Goal: Transaction & Acquisition: Subscribe to service/newsletter

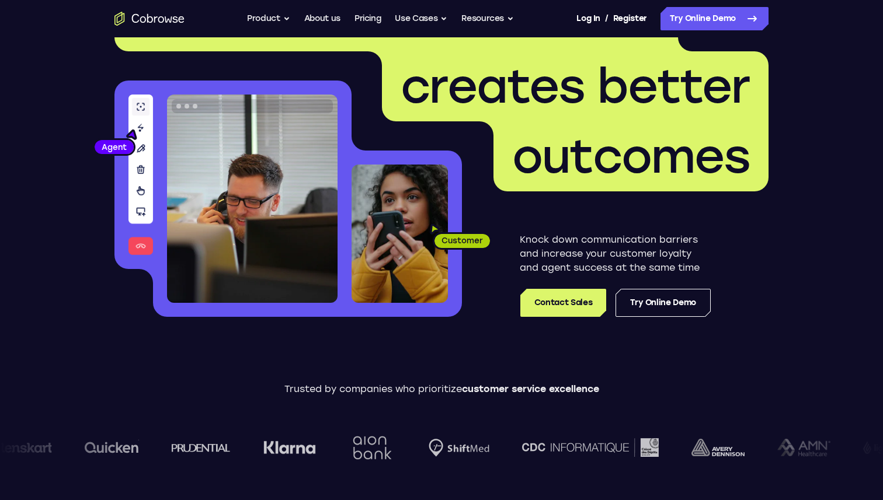
scroll to position [79, 0]
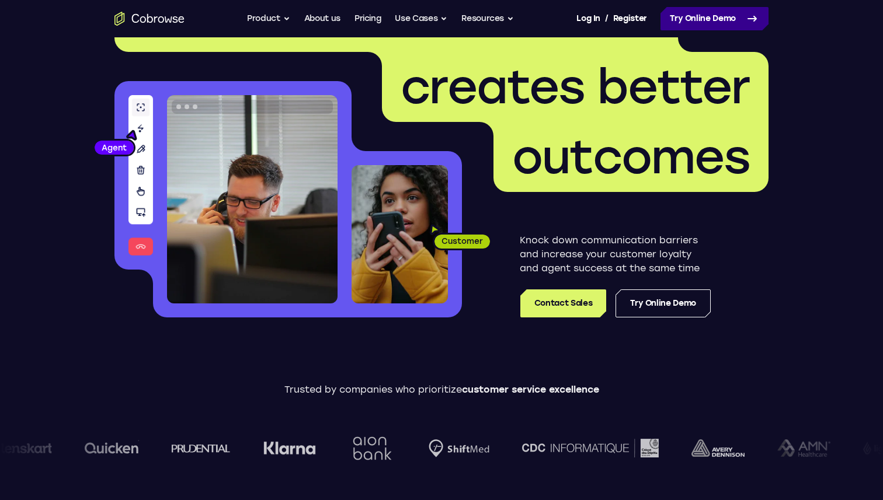
click at [699, 15] on link "Try Online Demo" at bounding box center [714, 18] width 108 height 23
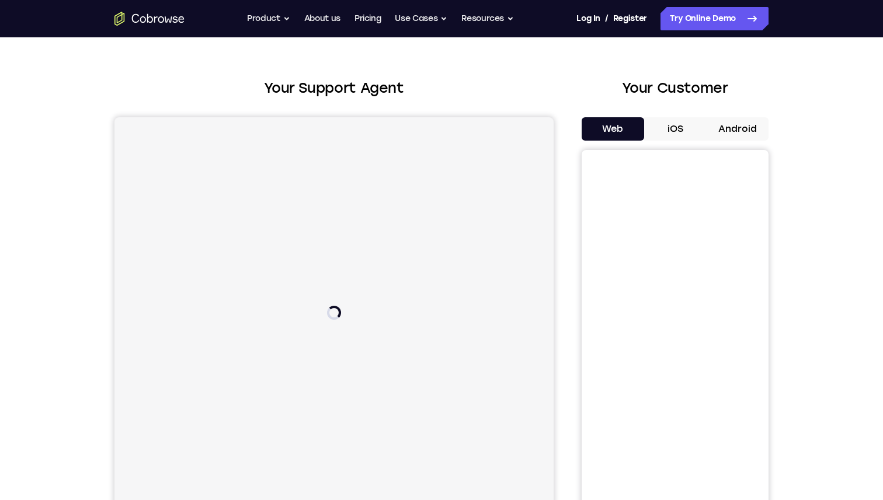
scroll to position [50, 0]
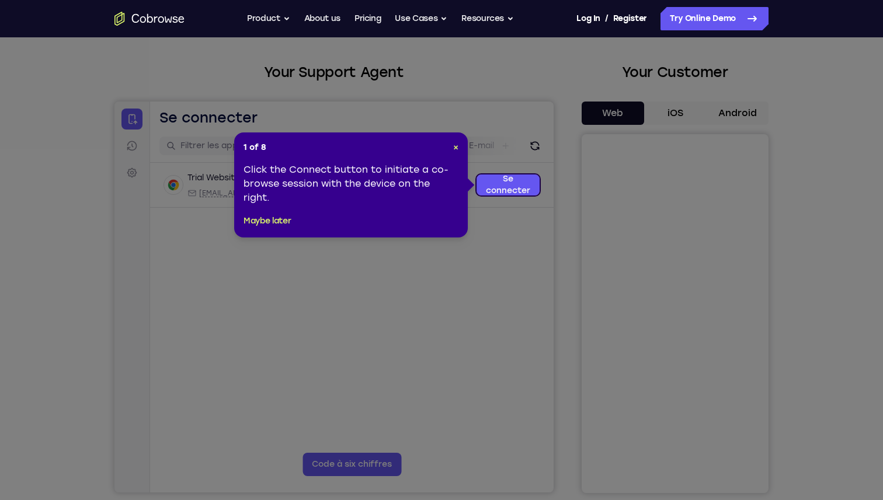
click at [452, 146] on header "1 of 8 ×" at bounding box center [350, 148] width 215 height 12
click at [456, 148] on span "×" at bounding box center [455, 147] width 5 height 10
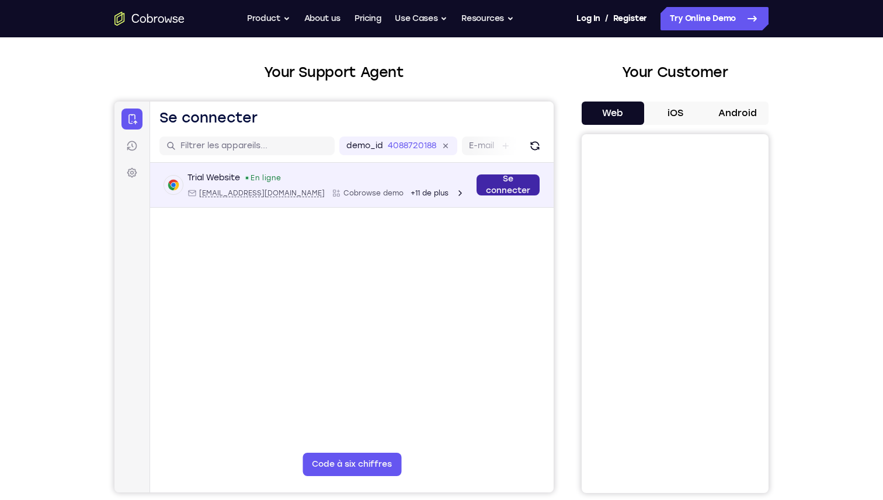
click at [506, 179] on link "Se connecter" at bounding box center [507, 185] width 63 height 21
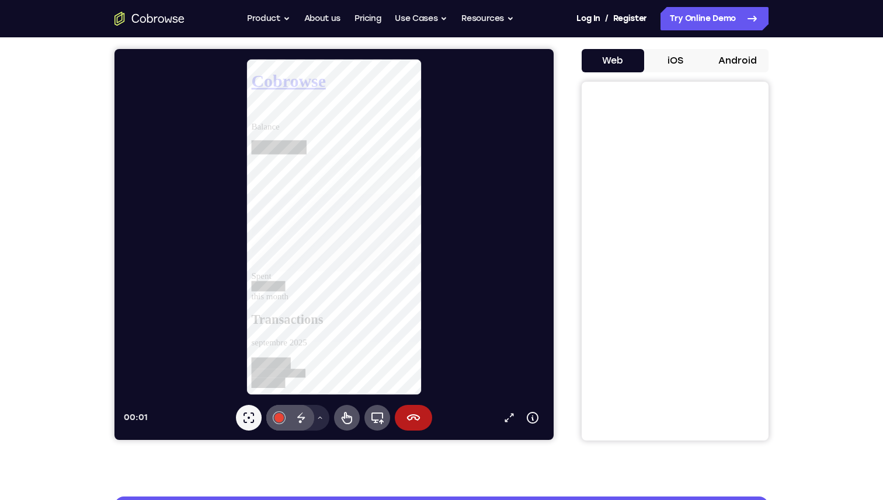
scroll to position [96, 0]
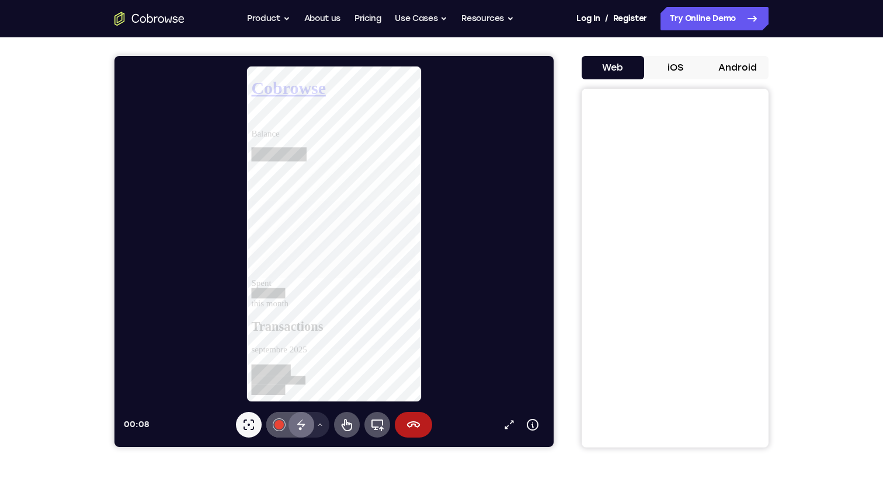
click at [304, 423] on icon at bounding box center [301, 425] width 14 height 14
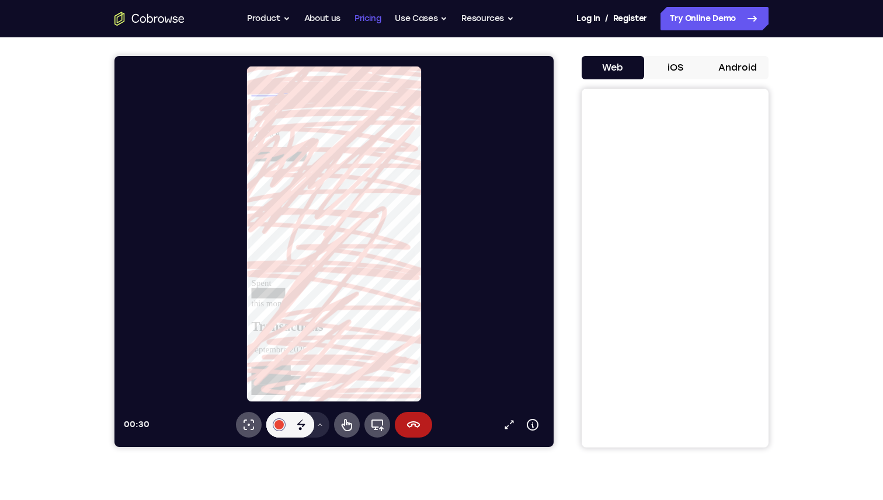
click at [372, 8] on link "Pricing" at bounding box center [367, 18] width 27 height 23
